Goal: Information Seeking & Learning: Learn about a topic

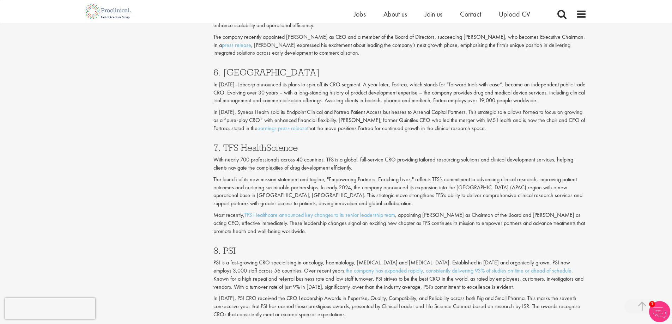
scroll to position [1270, 0]
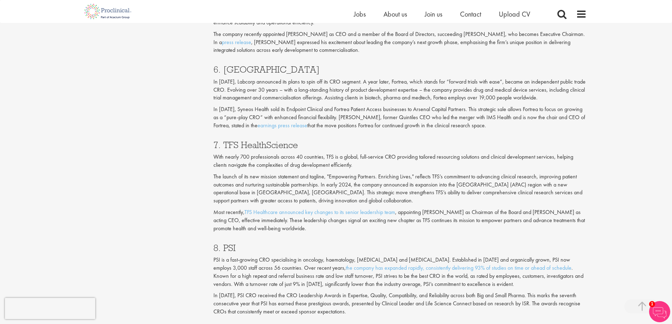
click at [242, 70] on h3 "6. [GEOGRAPHIC_DATA]" at bounding box center [399, 69] width 373 height 9
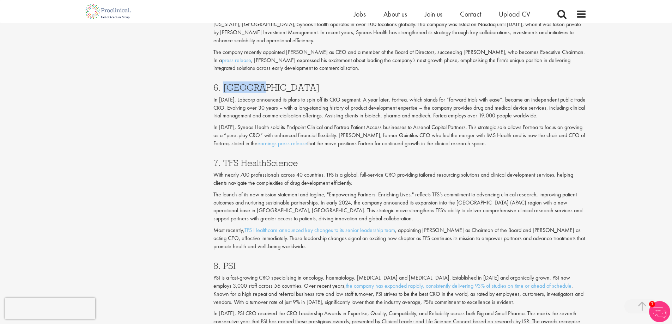
scroll to position [1234, 0]
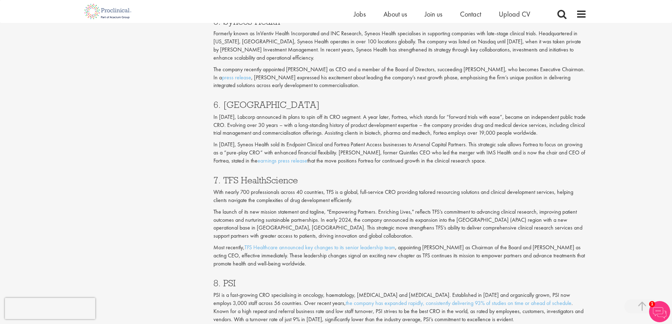
click at [276, 117] on p "In [DATE], Labcorp announced its plans to spin off its CRO segment. A year late…" at bounding box center [399, 125] width 373 height 24
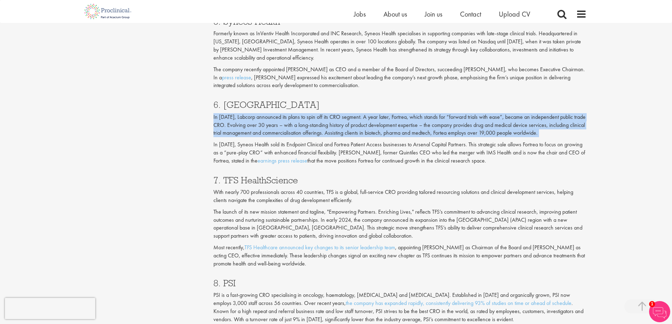
click at [276, 117] on p "In [DATE], Labcorp announced its plans to spin off its CRO segment. A year late…" at bounding box center [399, 125] width 373 height 24
click at [489, 120] on p "In [DATE], Labcorp announced its plans to spin off its CRO segment. A year late…" at bounding box center [399, 125] width 373 height 24
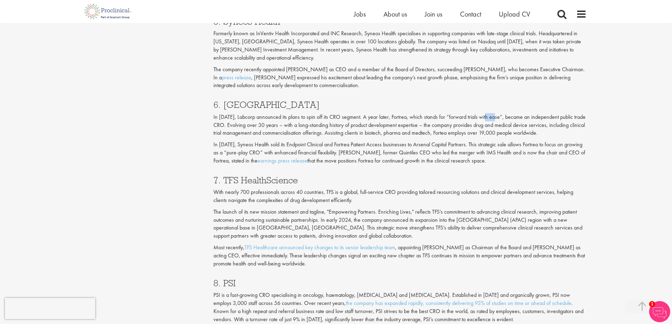
click at [489, 120] on p "In [DATE], Labcorp announced its plans to spin off its CRO segment. A year late…" at bounding box center [399, 125] width 373 height 24
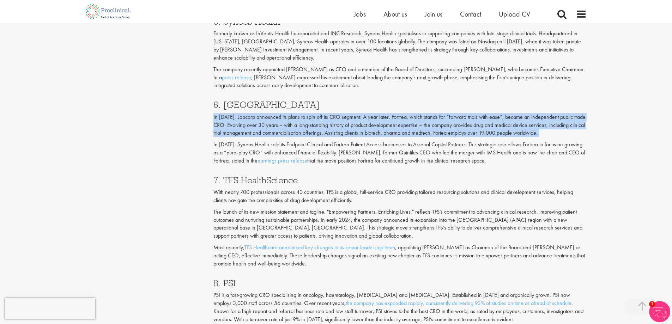
click at [489, 120] on p "In [DATE], Labcorp announced its plans to spin off its CRO segment. A year late…" at bounding box center [399, 125] width 373 height 24
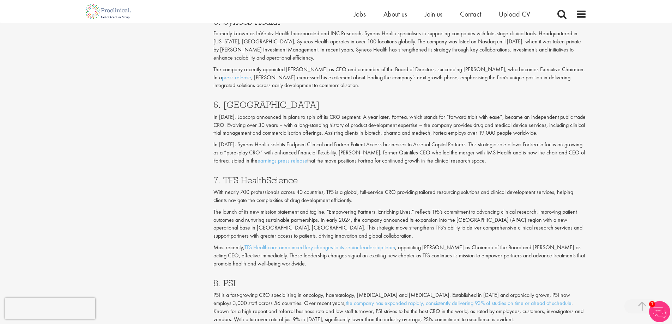
click at [351, 126] on p "In [DATE], Labcorp announced its plans to spin off its CRO segment. A year late…" at bounding box center [399, 125] width 373 height 24
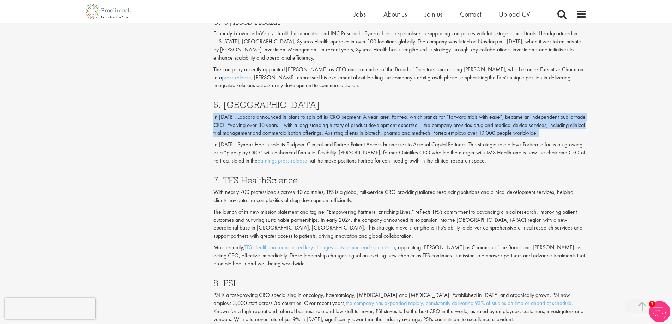
click at [351, 126] on p "In [DATE], Labcorp announced its plans to spin off its CRO segment. A year late…" at bounding box center [399, 125] width 373 height 24
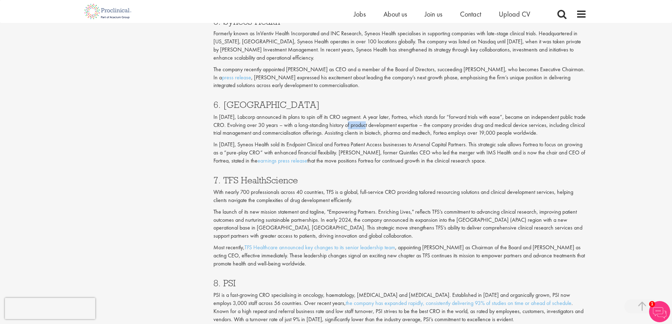
click at [351, 126] on p "In [DATE], Labcorp announced its plans to spin off its CRO segment. A year late…" at bounding box center [399, 125] width 373 height 24
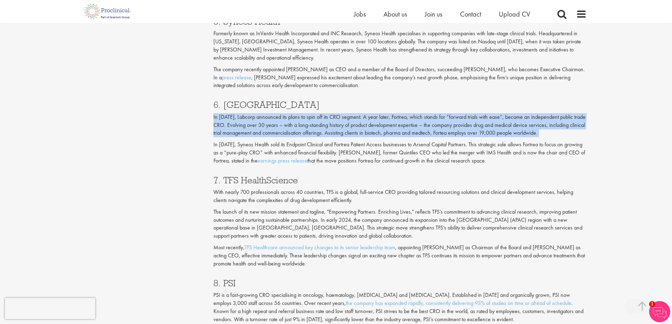
click at [351, 126] on p "In [DATE], Labcorp announced its plans to spin off its CRO segment. A year late…" at bounding box center [399, 125] width 373 height 24
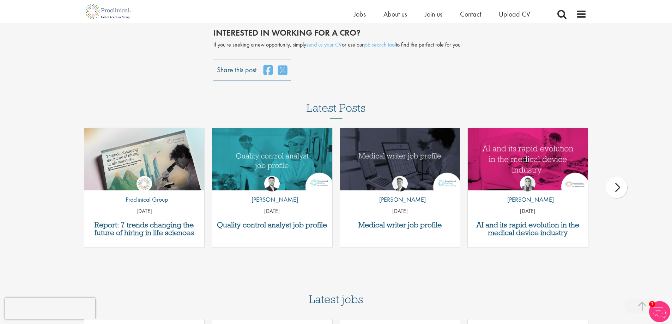
scroll to position [1834, 0]
